Goal: Transaction & Acquisition: Purchase product/service

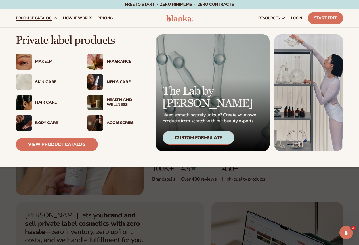
click at [50, 122] on div "Body Care" at bounding box center [55, 123] width 41 height 5
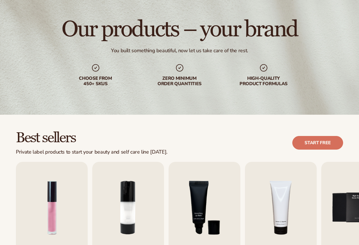
scroll to position [85, 0]
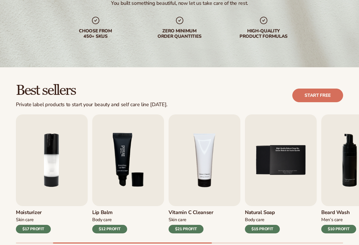
click at [117, 160] on img "3 / 9" at bounding box center [128, 160] width 72 height 92
click at [124, 163] on img "3 / 9" at bounding box center [128, 160] width 72 height 92
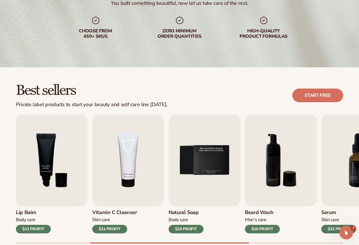
click at [21, 214] on h3 "Lip Balm" at bounding box center [33, 213] width 35 height 6
click at [30, 228] on div "$12 PROFIT" at bounding box center [33, 229] width 35 height 9
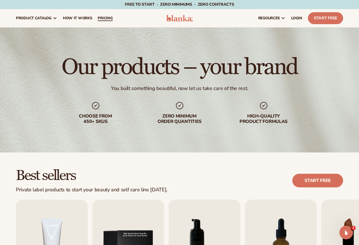
click at [105, 17] on span "pricing" at bounding box center [105, 18] width 15 height 5
